Goal: Task Accomplishment & Management: Complete application form

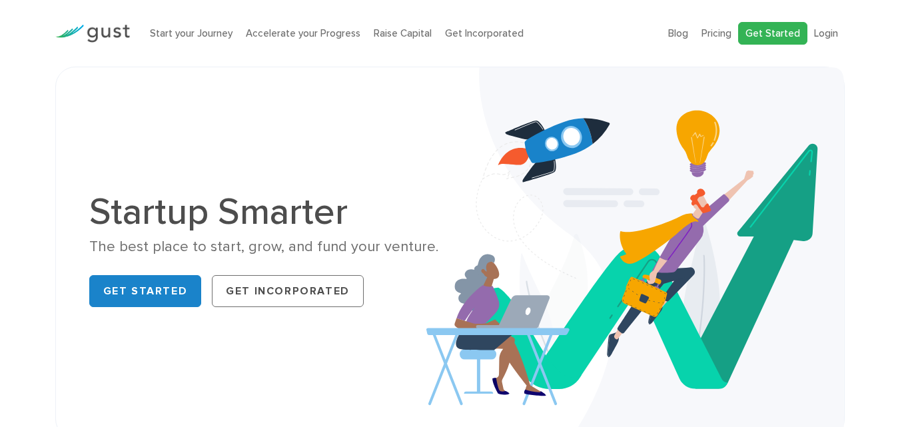
click at [766, 35] on link "Get Started" at bounding box center [772, 33] width 69 height 23
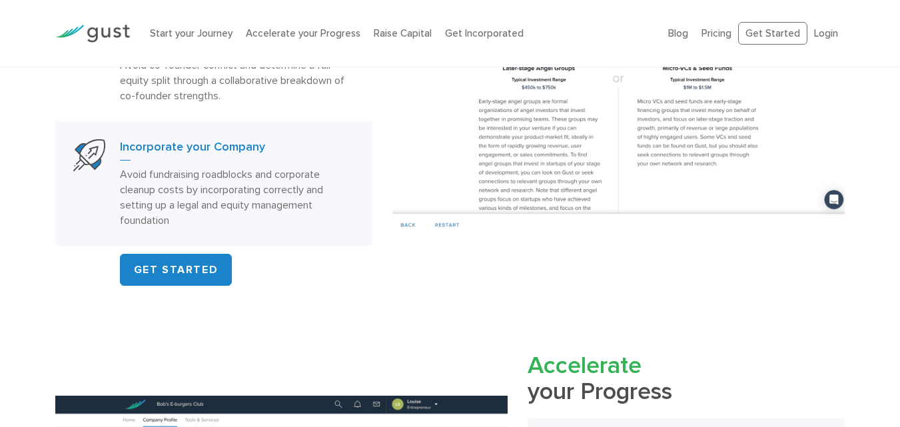
scroll to position [866, 0]
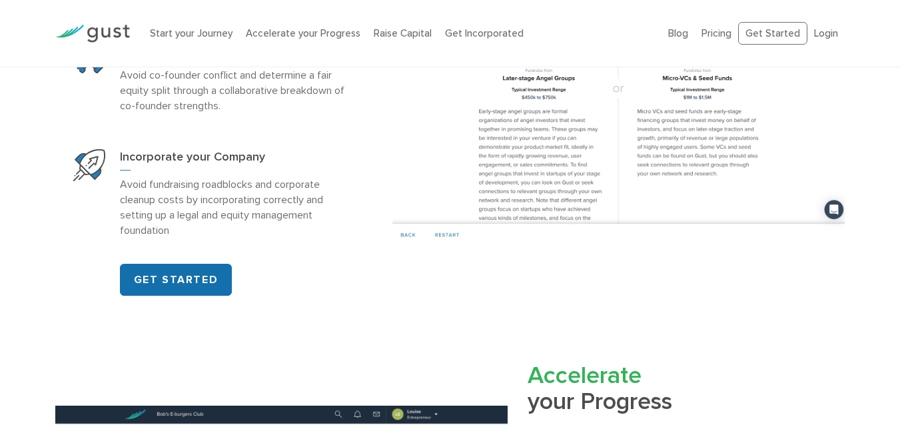
click at [179, 274] on link "GET STARTED" at bounding box center [176, 280] width 113 height 32
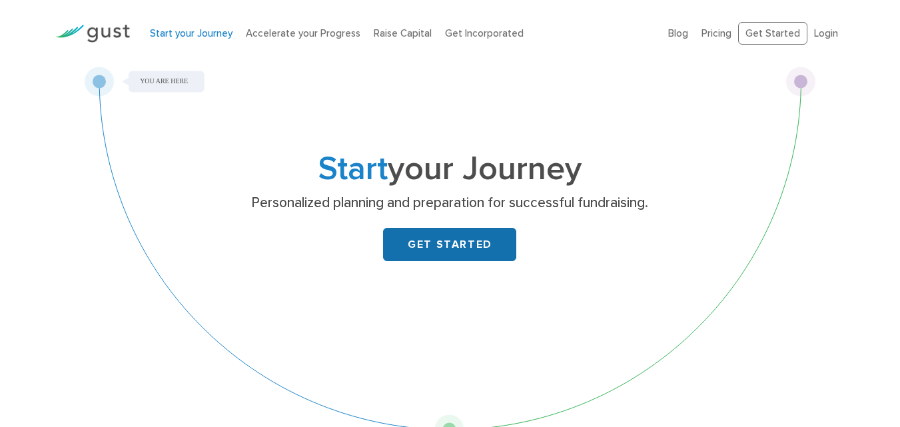
click at [474, 237] on link "GET STARTED" at bounding box center [449, 244] width 133 height 33
